Goal: Information Seeking & Learning: Learn about a topic

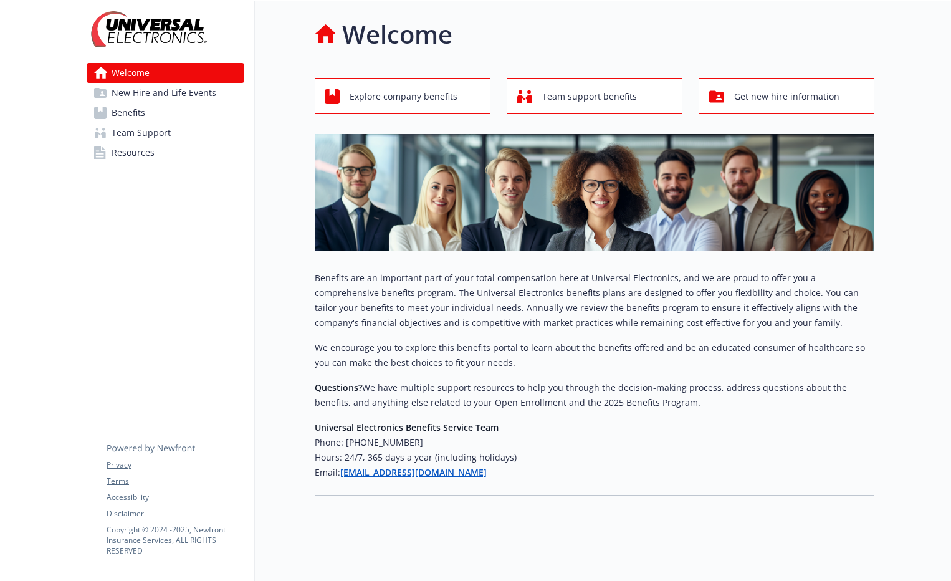
click at [164, 92] on span "New Hire and Life Events" at bounding box center [164, 93] width 105 height 20
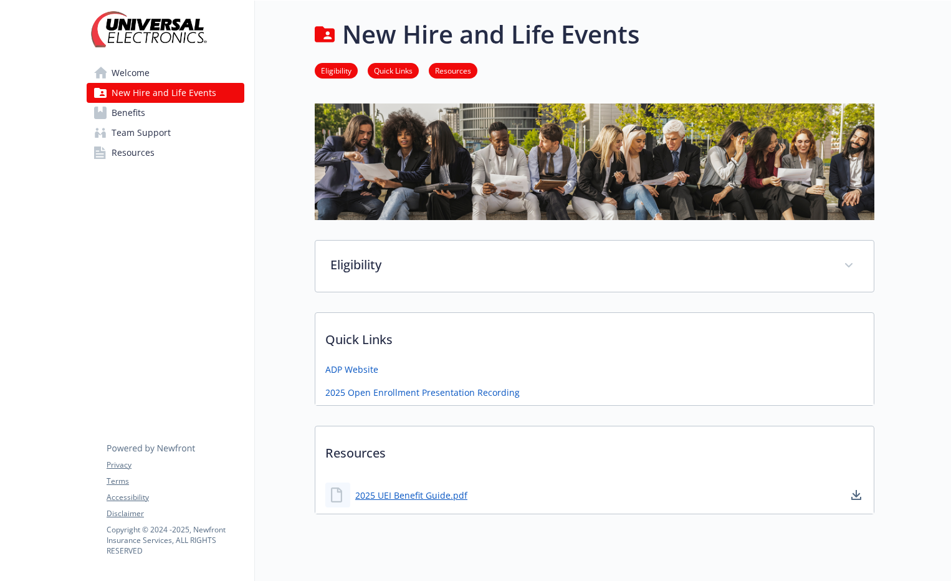
click at [130, 115] on span "Benefits" at bounding box center [129, 113] width 34 height 20
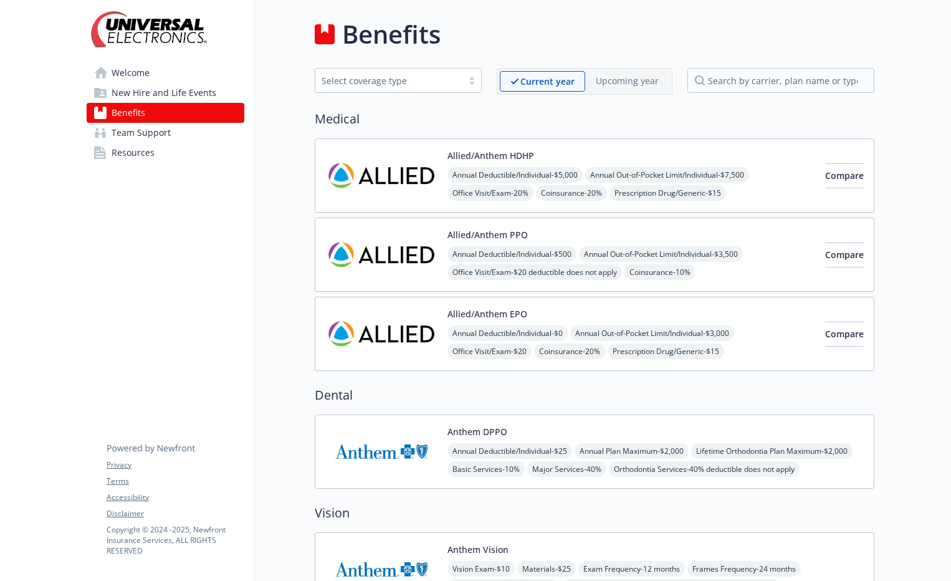
click at [152, 133] on span "Team Support" at bounding box center [141, 133] width 59 height 20
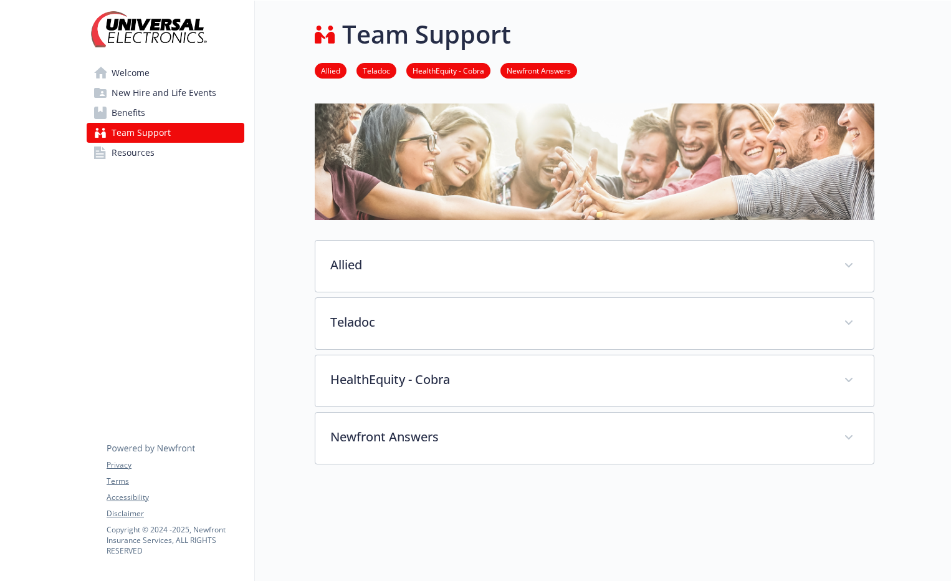
click at [147, 154] on span "Resources" at bounding box center [133, 153] width 43 height 20
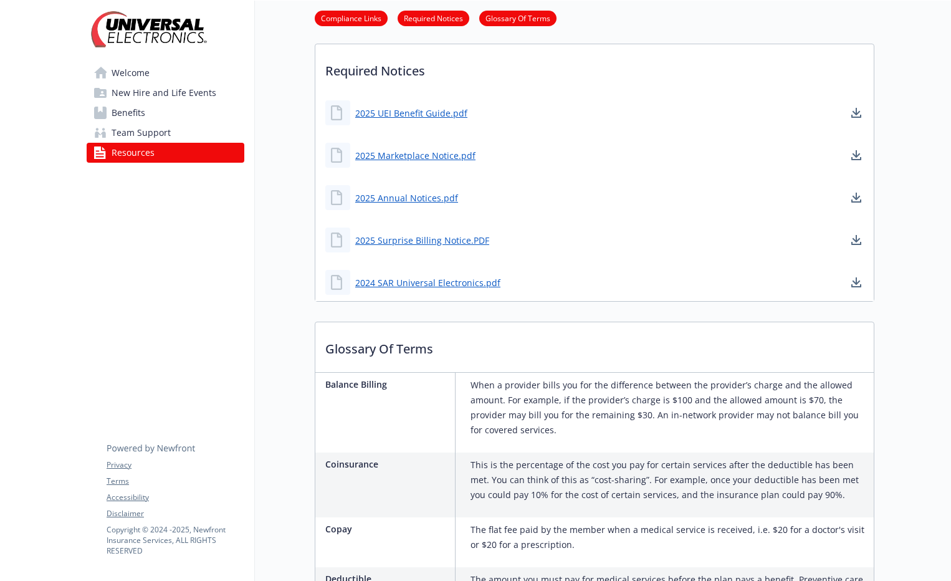
scroll to position [436, 0]
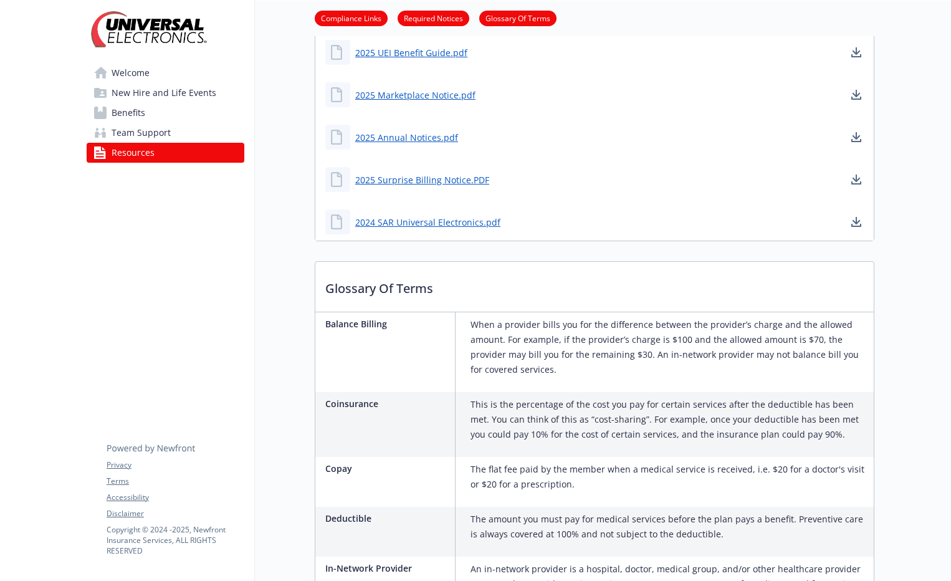
click at [140, 108] on span "Benefits" at bounding box center [129, 113] width 34 height 20
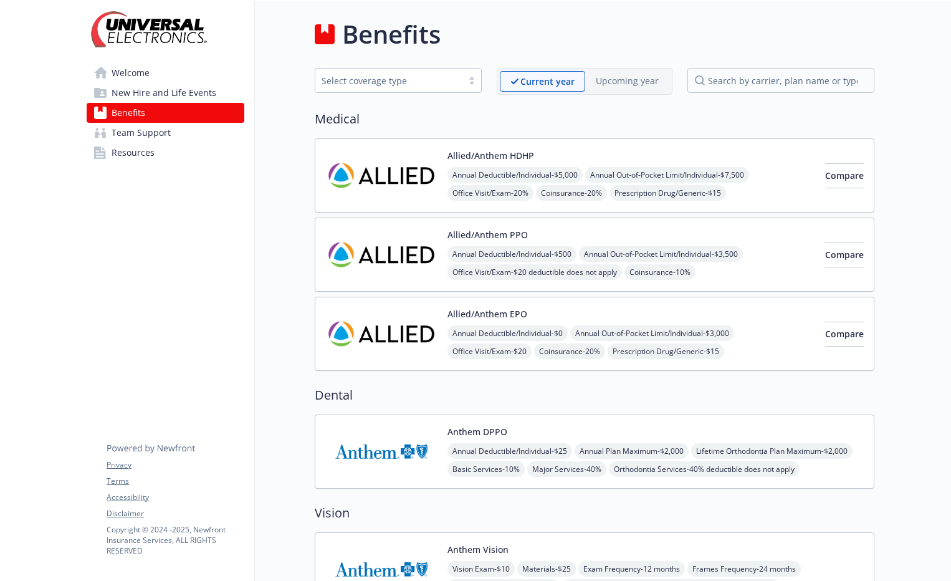
click at [143, 93] on span "New Hire and Life Events" at bounding box center [164, 93] width 105 height 20
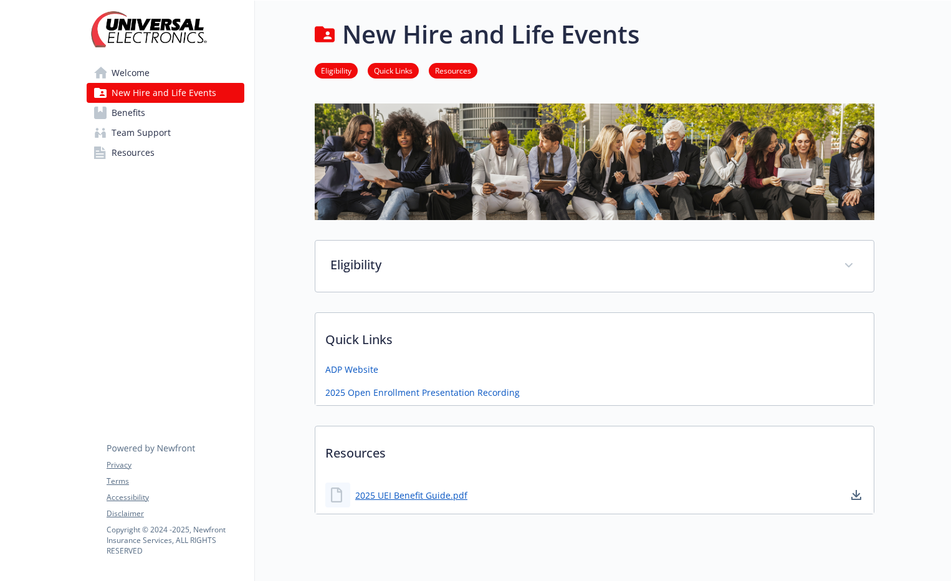
click at [128, 133] on span "Team Support" at bounding box center [141, 133] width 59 height 20
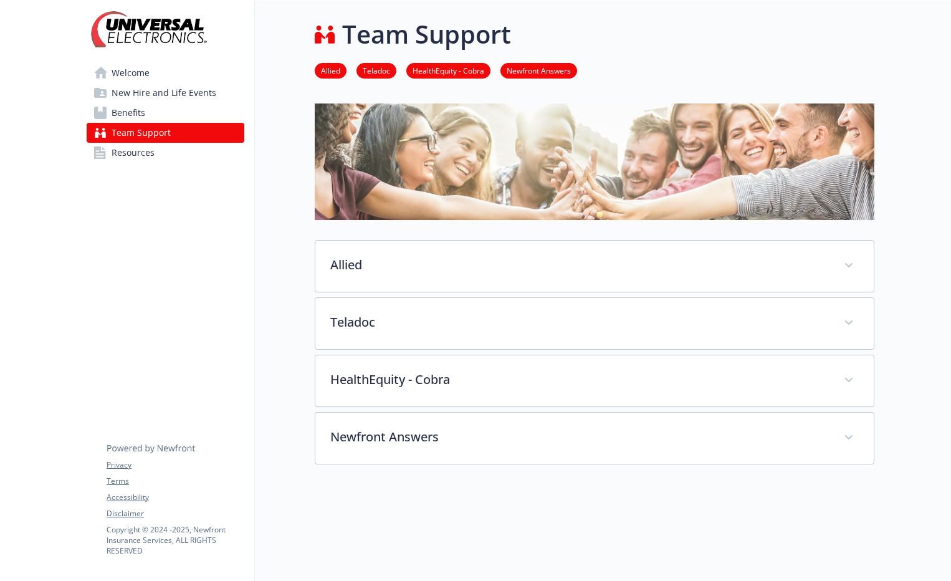
click at [136, 114] on span "Benefits" at bounding box center [129, 113] width 34 height 20
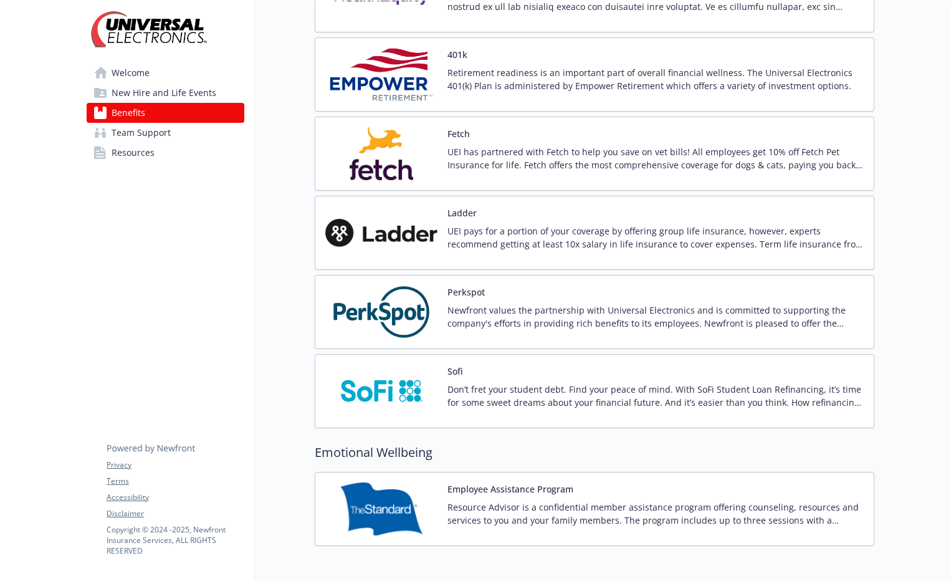
scroll to position [1435, 0]
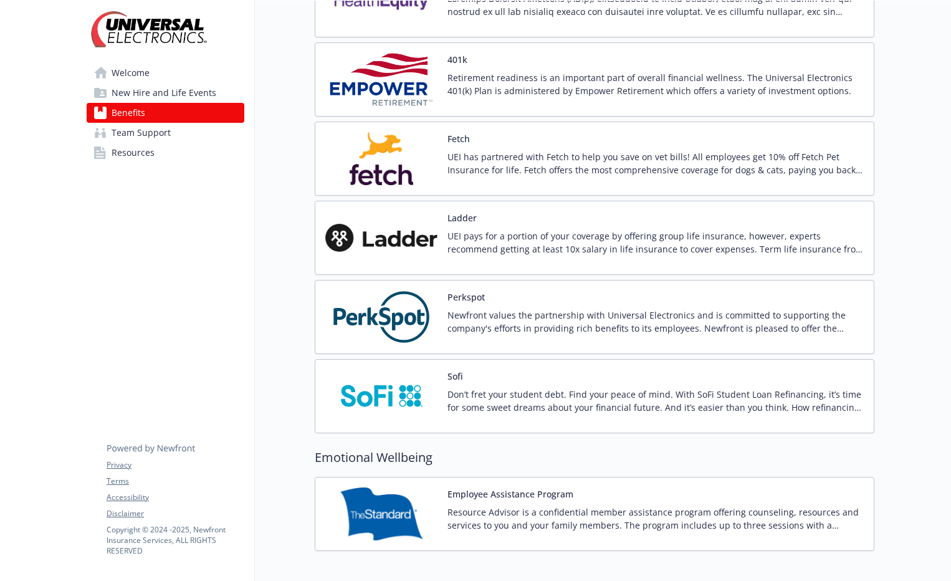
click at [387, 308] on img at bounding box center [381, 316] width 112 height 53
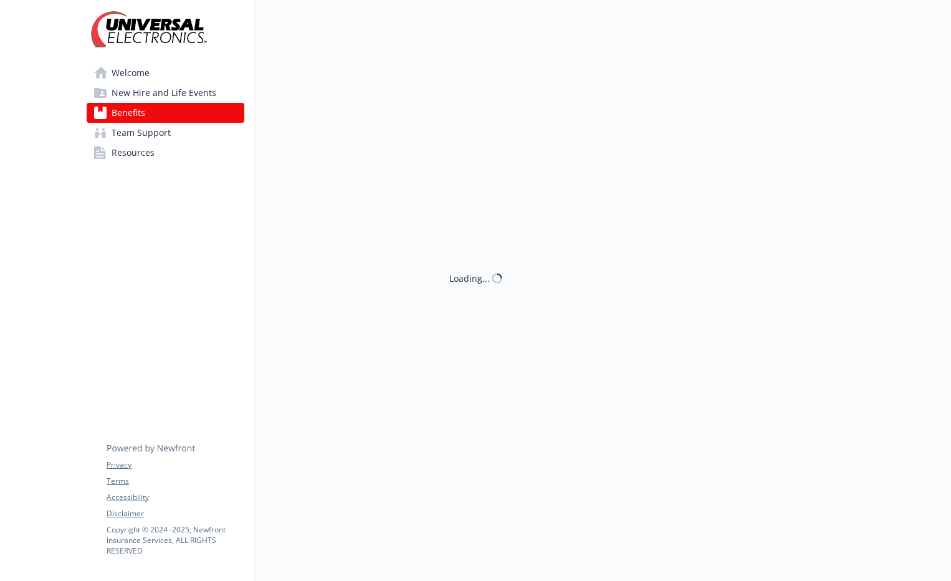
scroll to position [1435, 0]
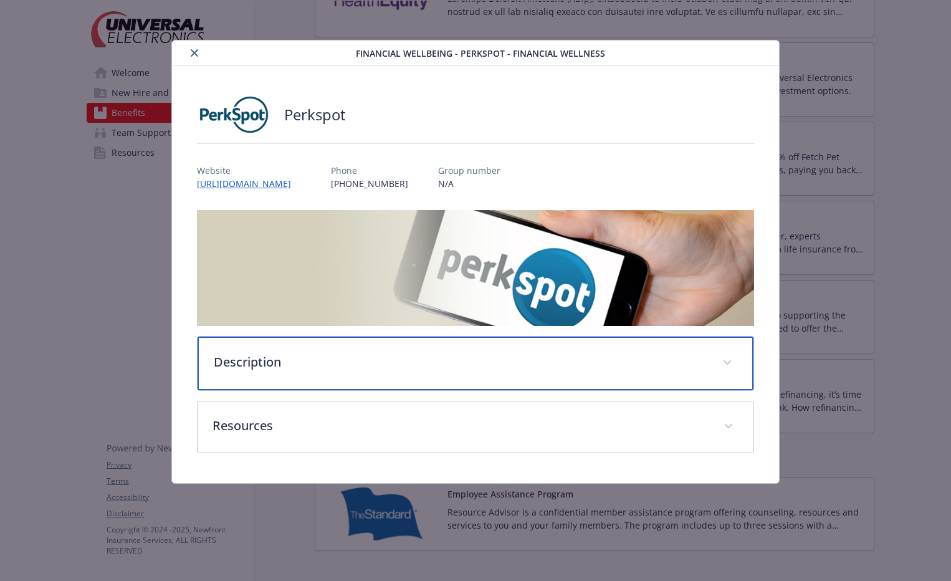
click at [572, 371] on p "Description" at bounding box center [461, 362] width 494 height 19
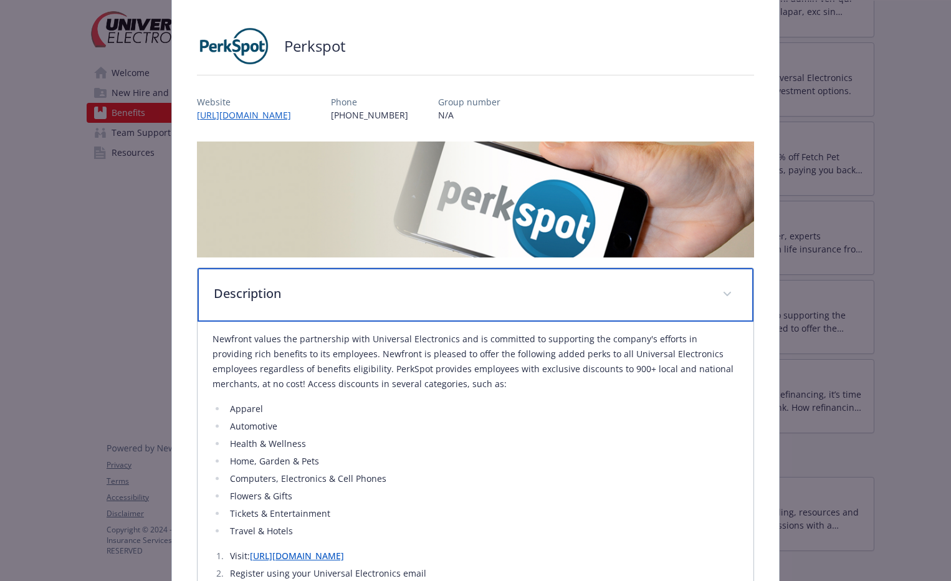
scroll to position [0, 0]
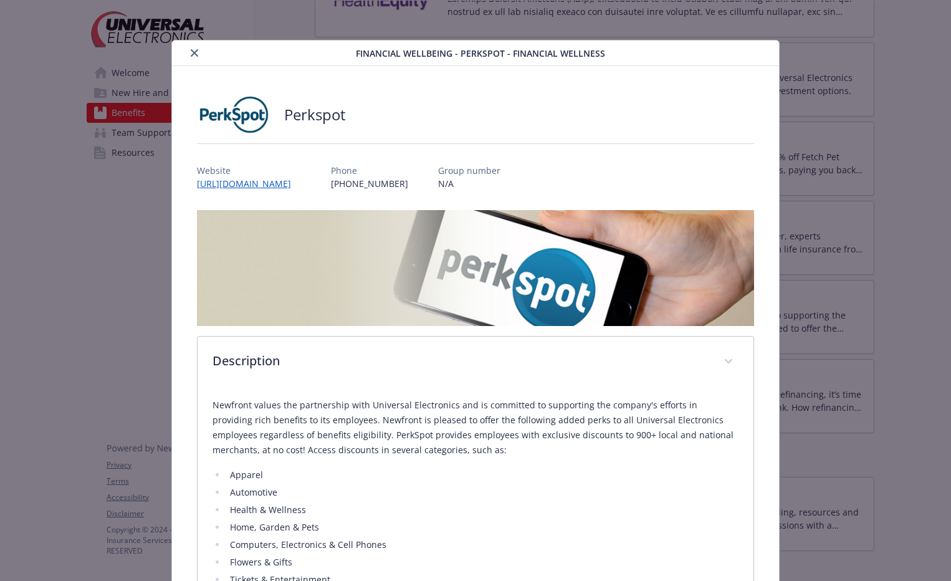
click at [191, 49] on button "close" at bounding box center [194, 52] width 15 height 15
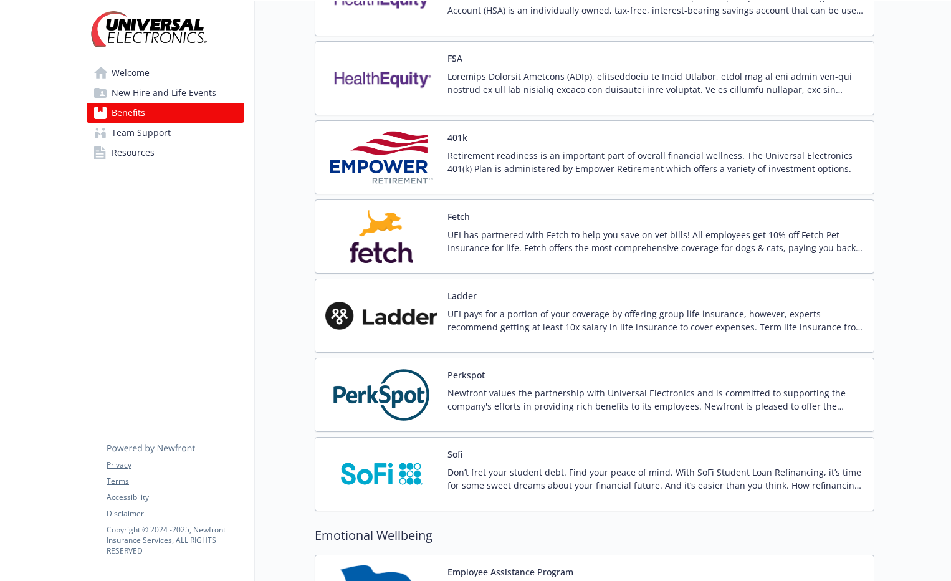
scroll to position [1311, 0]
